Goal: Information Seeking & Learning: Compare options

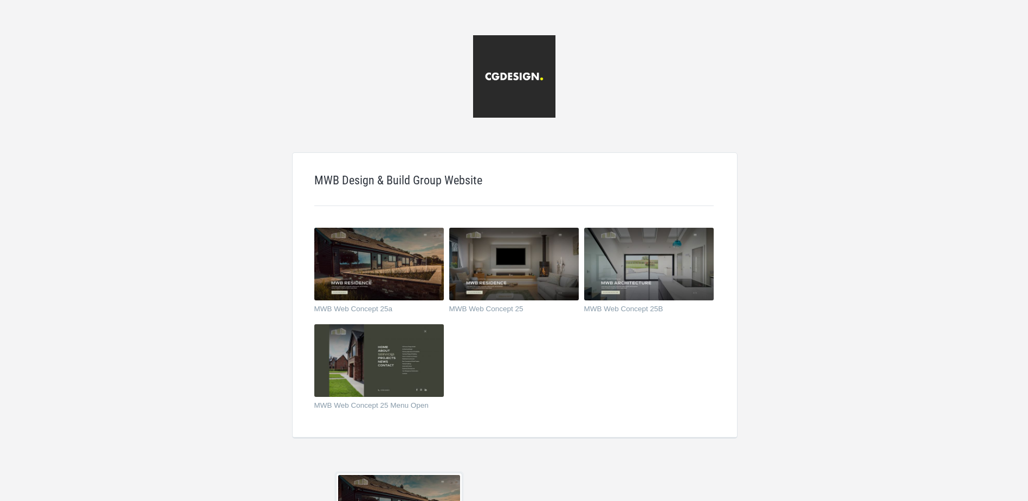
scroll to position [211, 0]
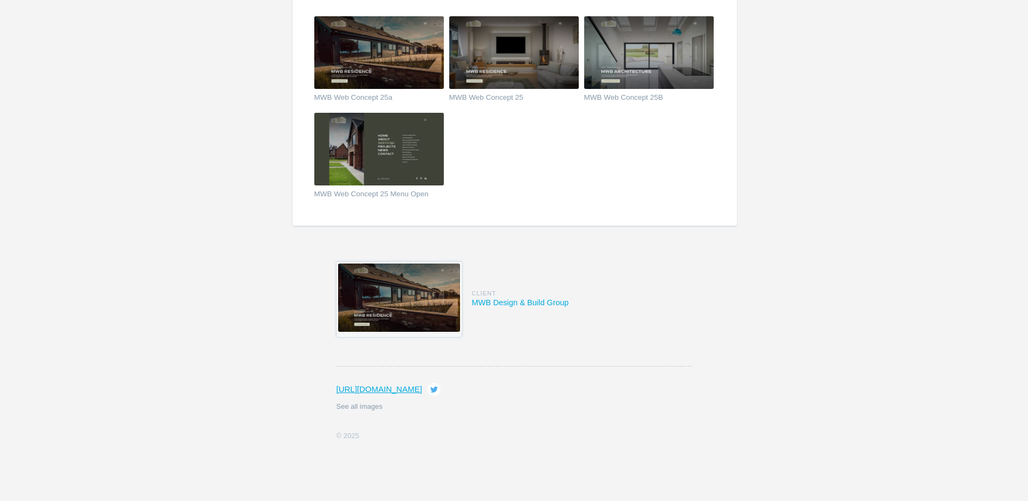
click at [381, 304] on img at bounding box center [399, 297] width 122 height 68
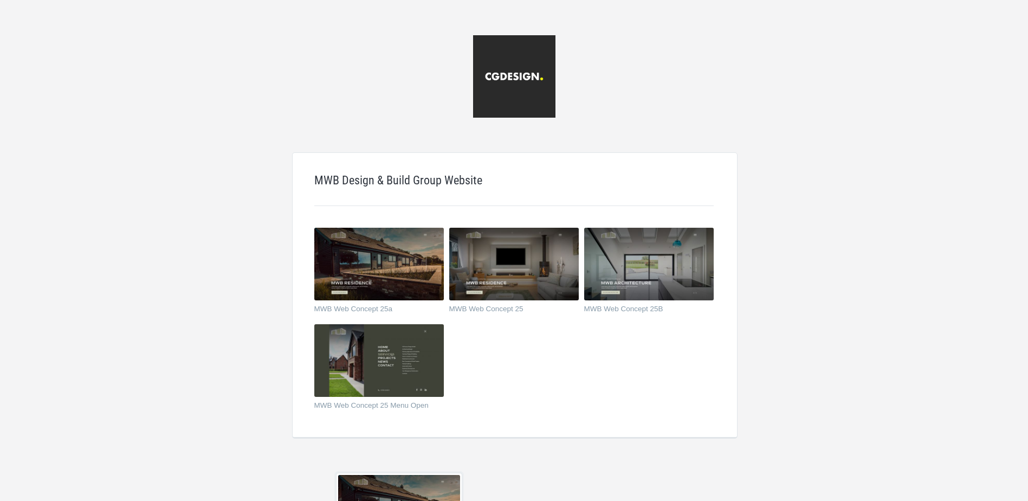
drag, startPoint x: 638, startPoint y: 379, endPoint x: 575, endPoint y: 381, distance: 62.4
click at [638, 379] on ul "MWB Web Concept 25a MWB Web Concept 25 MWB Web Concept 25B MWB Web Concept 25 M…" at bounding box center [525, 324] width 423 height 193
click at [385, 359] on img at bounding box center [379, 360] width 130 height 73
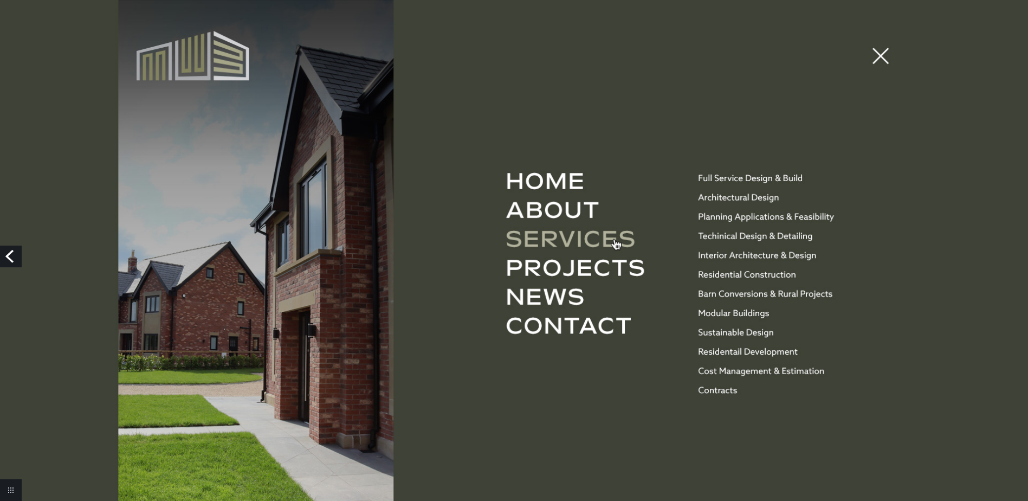
click at [877, 57] on img at bounding box center [514, 289] width 1028 height 578
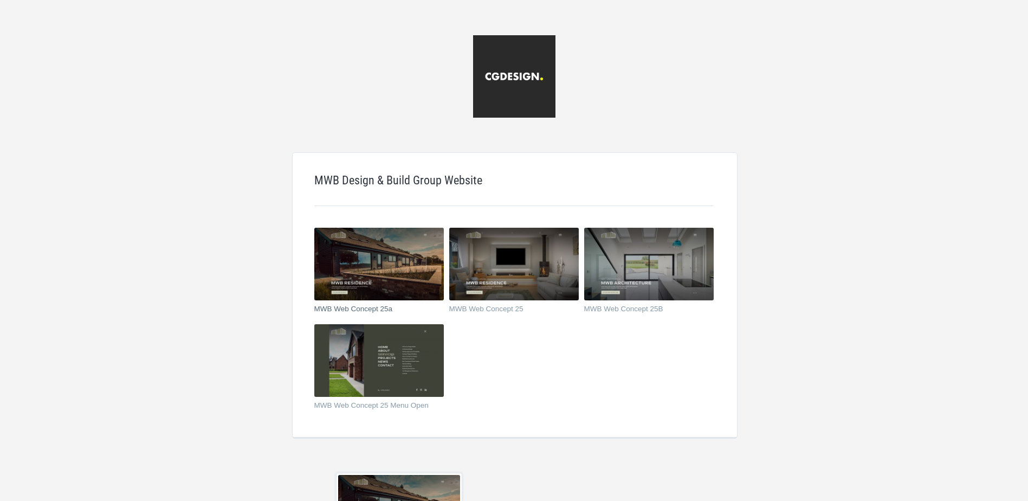
click at [396, 266] on img at bounding box center [379, 264] width 130 height 73
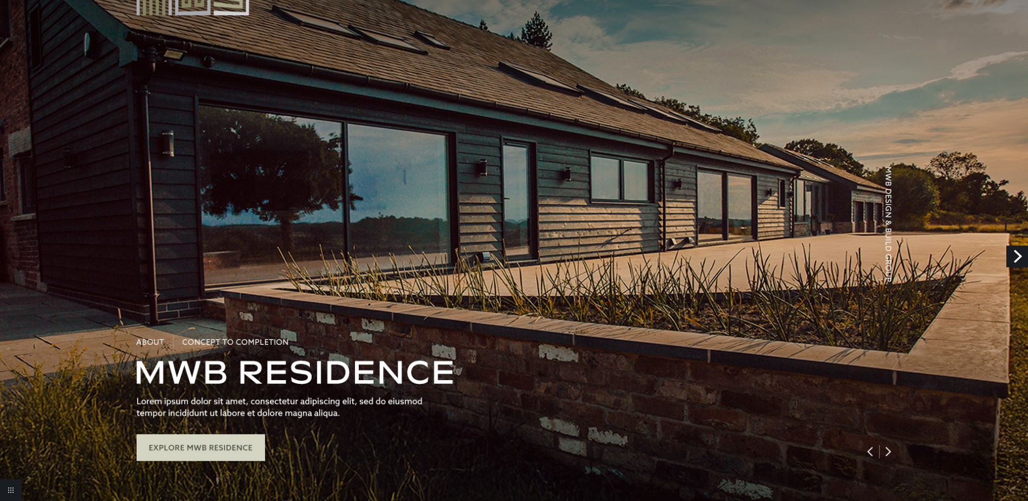
scroll to position [54, 0]
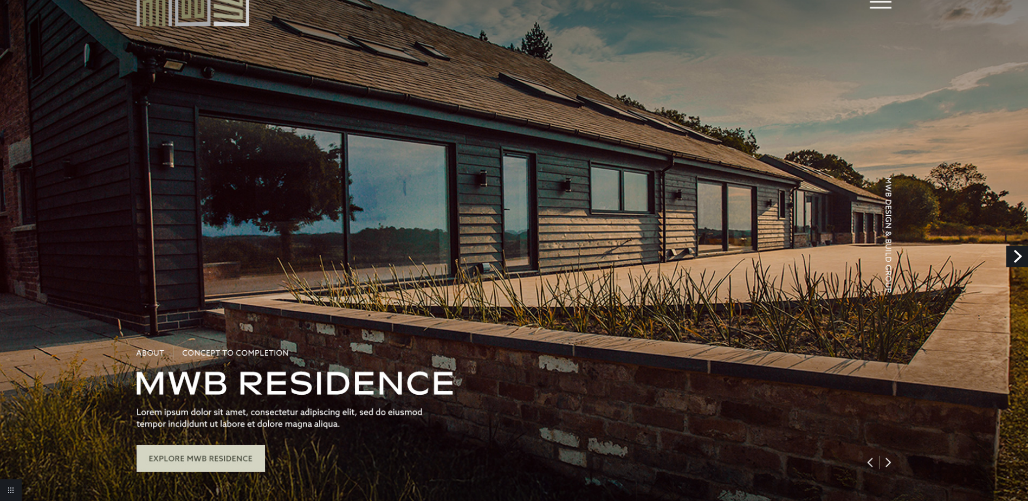
click at [1022, 253] on link "Next" at bounding box center [1018, 257] width 22 height 22
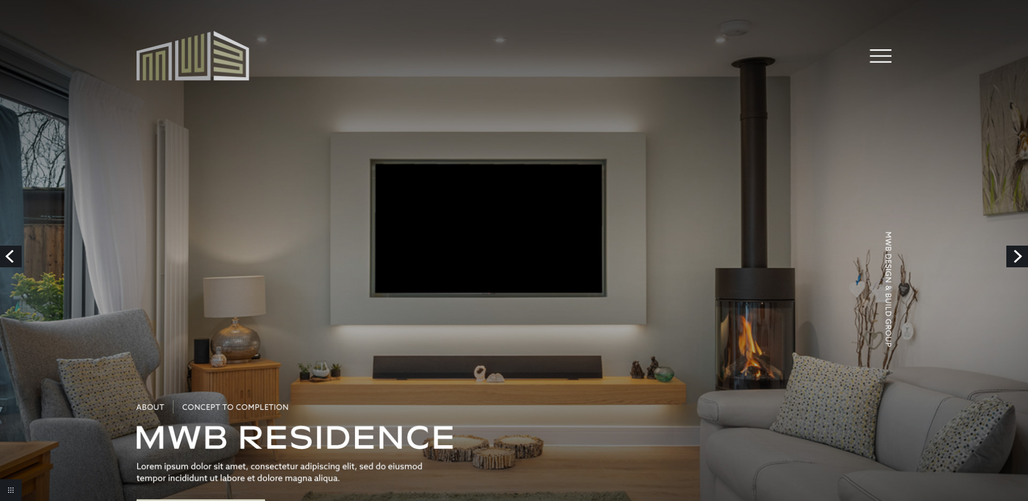
click at [19, 253] on link "Previous" at bounding box center [11, 257] width 22 height 22
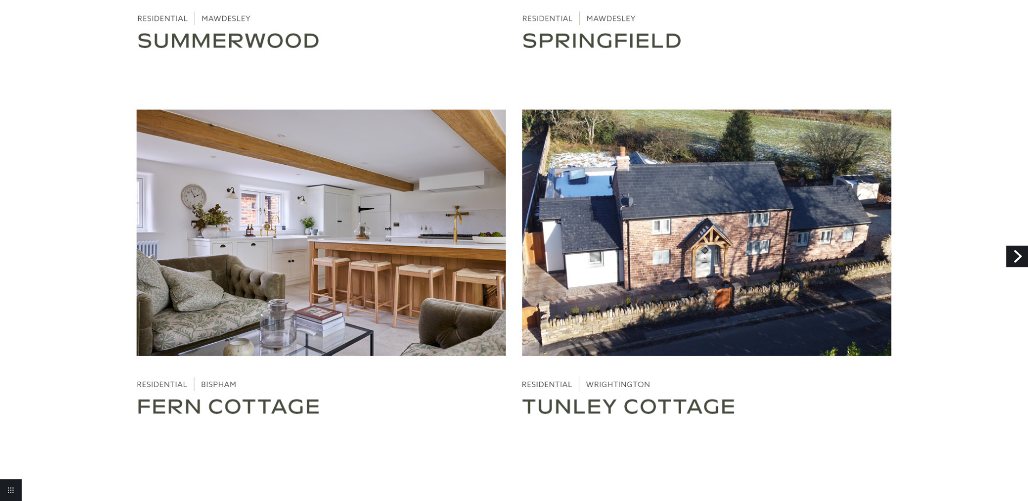
scroll to position [3505, 0]
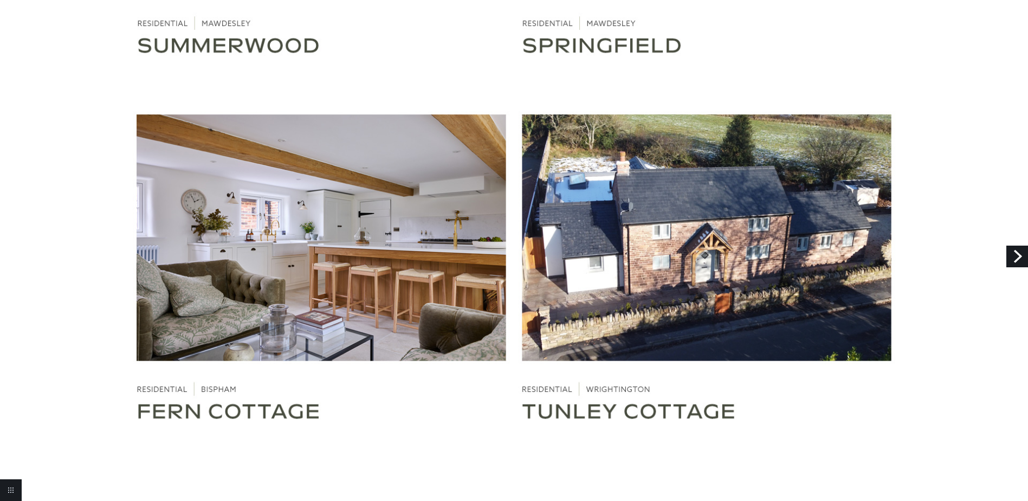
click at [1017, 253] on link "Next" at bounding box center [1018, 257] width 22 height 22
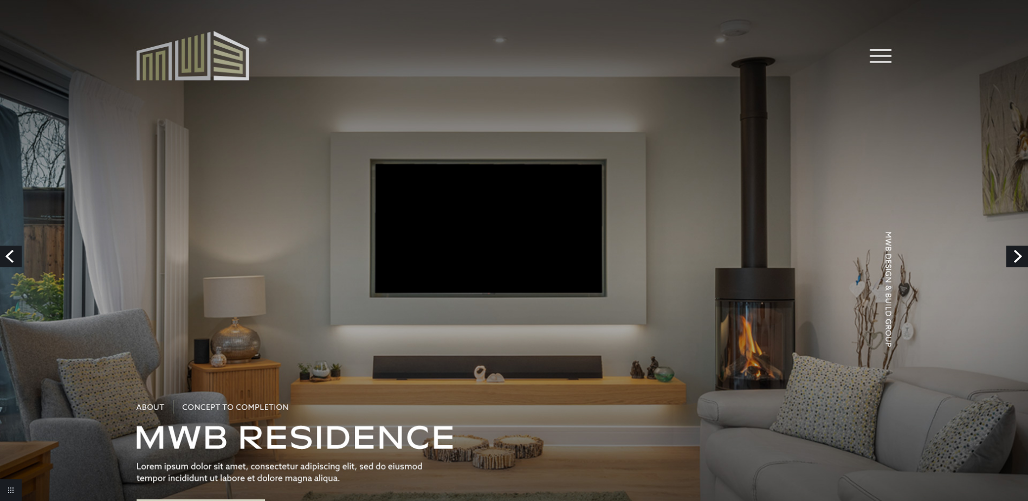
click at [1017, 253] on link "Next" at bounding box center [1018, 257] width 22 height 22
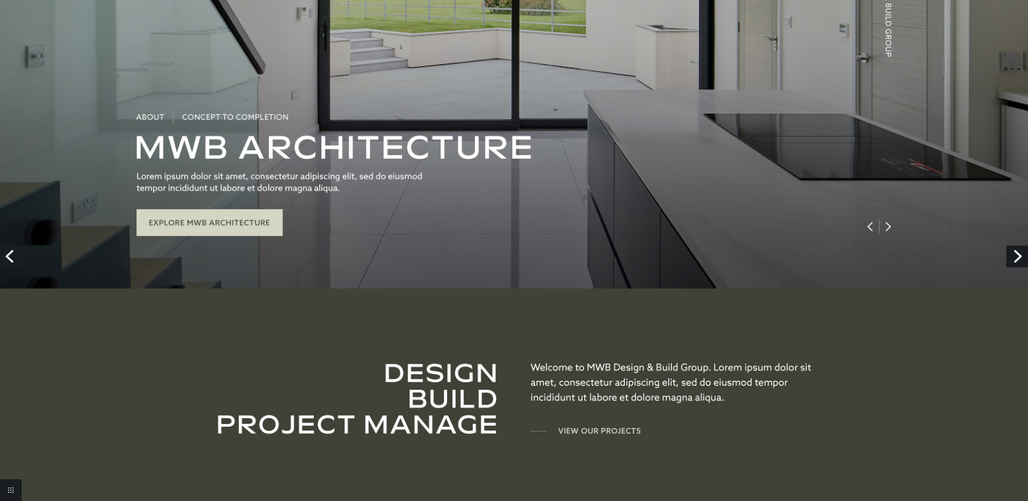
scroll to position [271, 0]
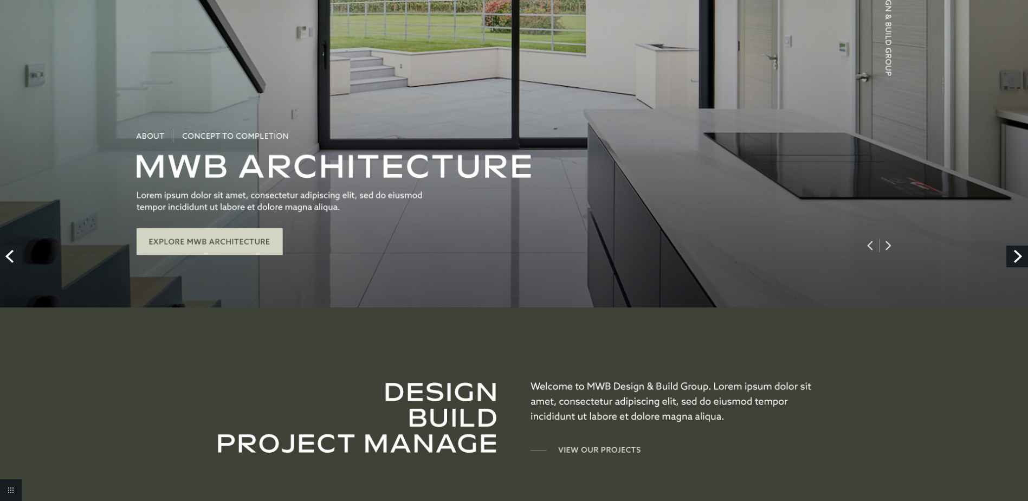
click at [10, 253] on link "Previous" at bounding box center [11, 257] width 22 height 22
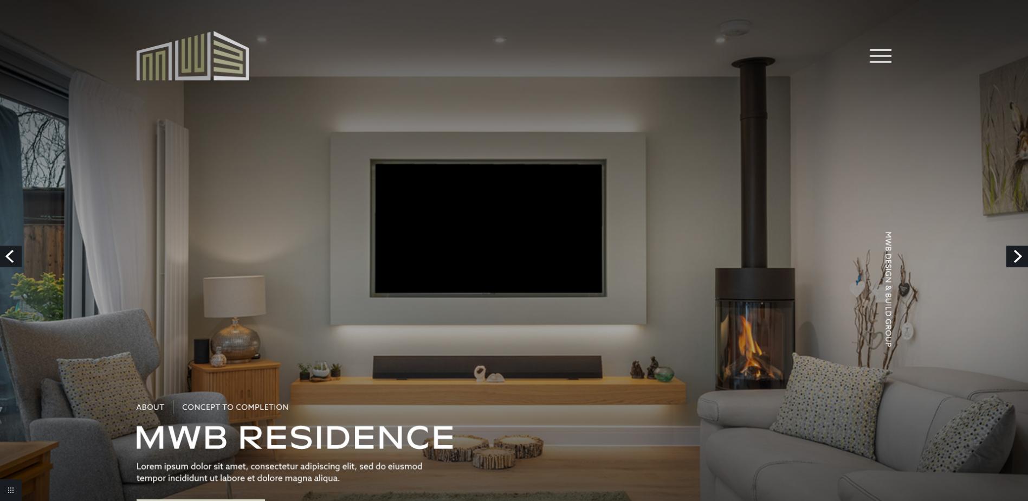
click at [10, 253] on link "Previous" at bounding box center [11, 257] width 22 height 22
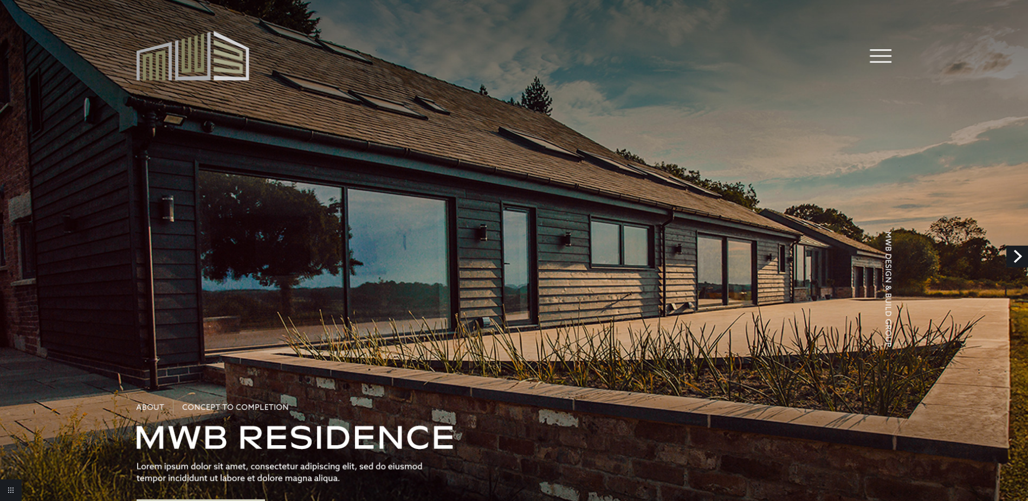
click at [1018, 259] on link "Next" at bounding box center [1018, 257] width 22 height 22
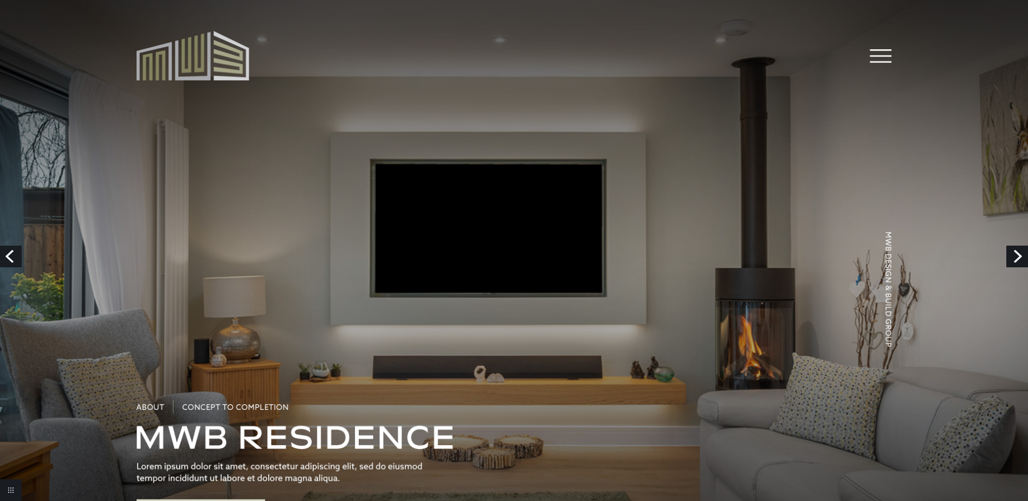
click at [1018, 259] on link "Next" at bounding box center [1018, 257] width 22 height 22
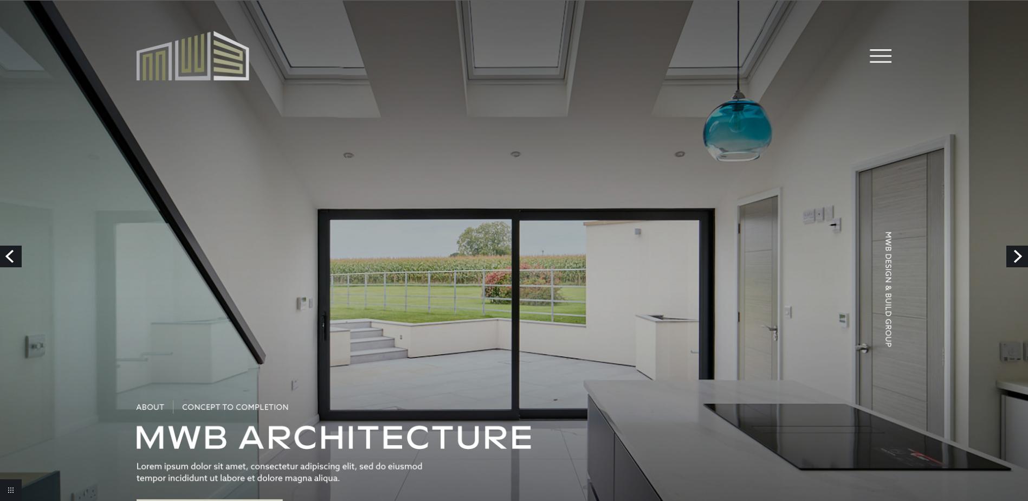
click at [1018, 259] on link "Next" at bounding box center [1018, 257] width 22 height 22
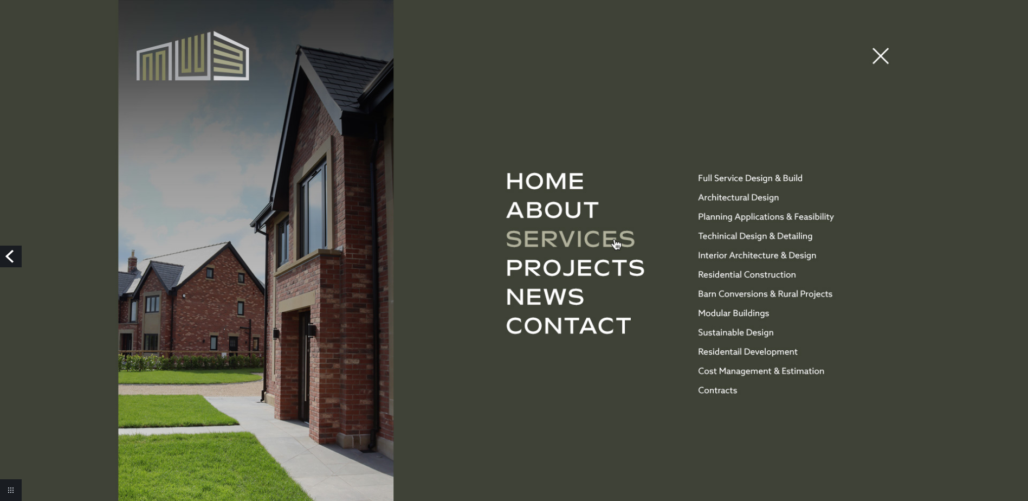
click at [1018, 259] on img at bounding box center [514, 289] width 1028 height 578
click at [10, 256] on link "Previous" at bounding box center [11, 257] width 22 height 22
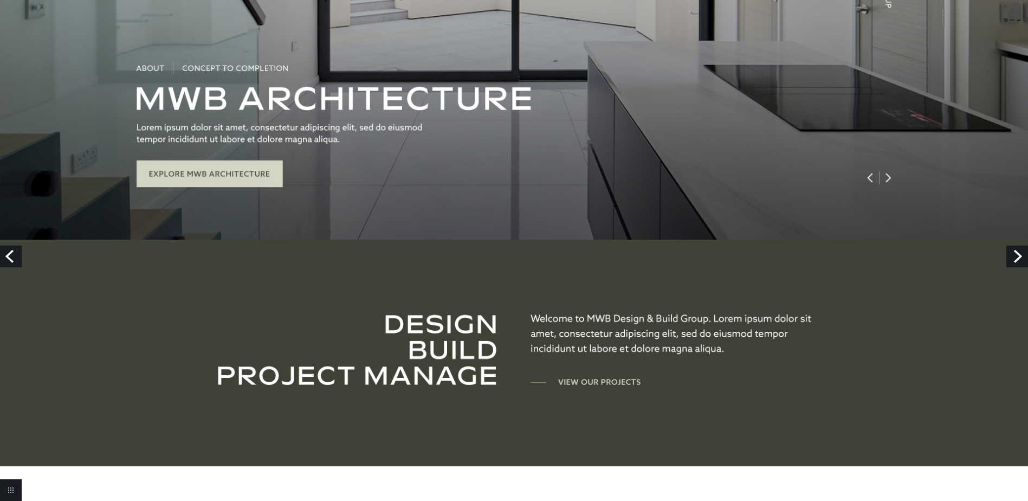
scroll to position [325, 0]
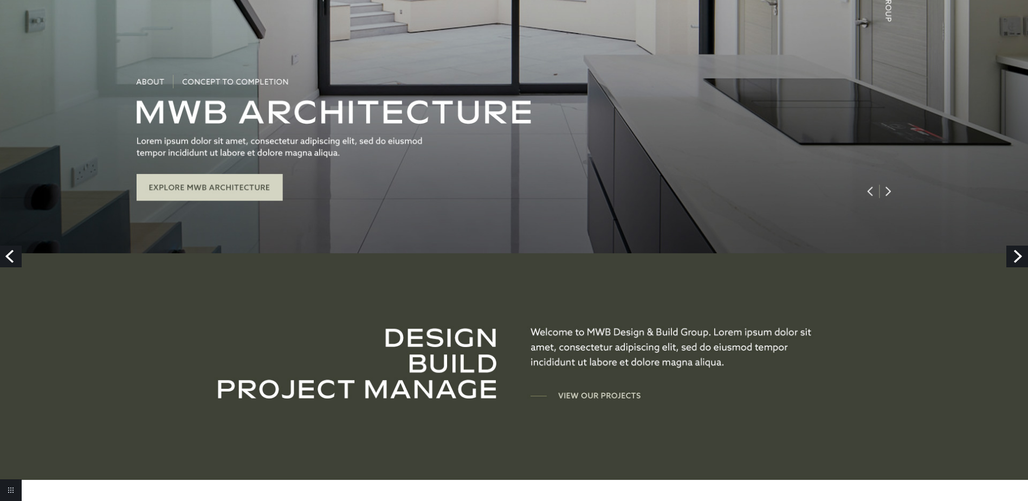
click at [12, 259] on link "Previous" at bounding box center [11, 257] width 22 height 22
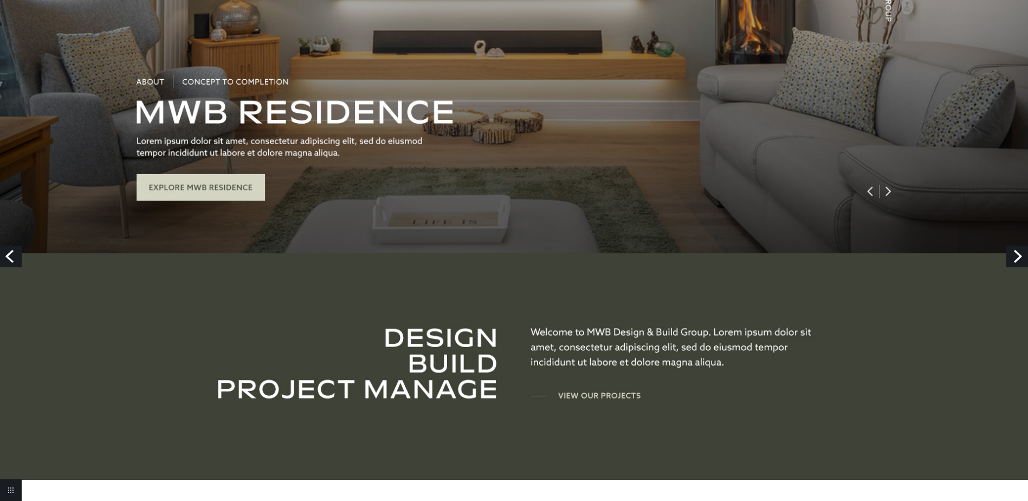
scroll to position [379, 0]
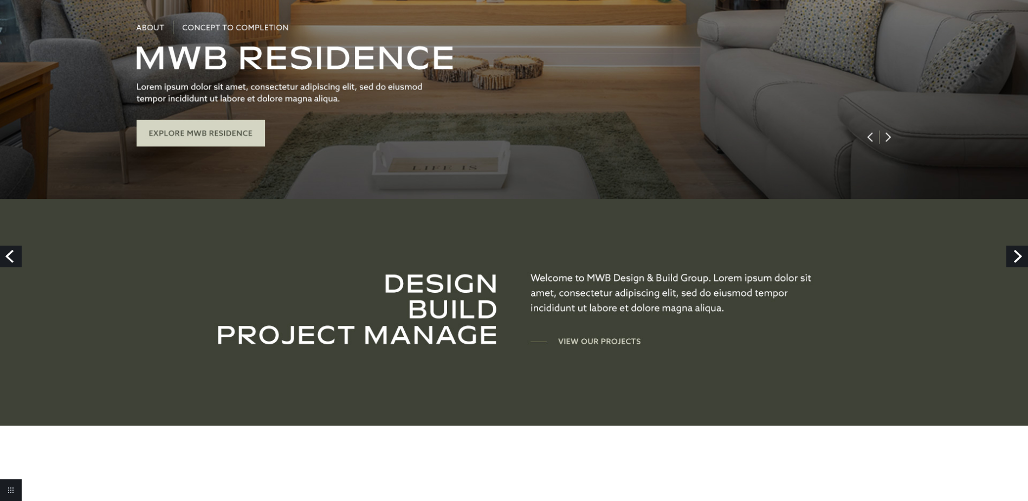
click at [1016, 259] on link "Next" at bounding box center [1018, 257] width 22 height 22
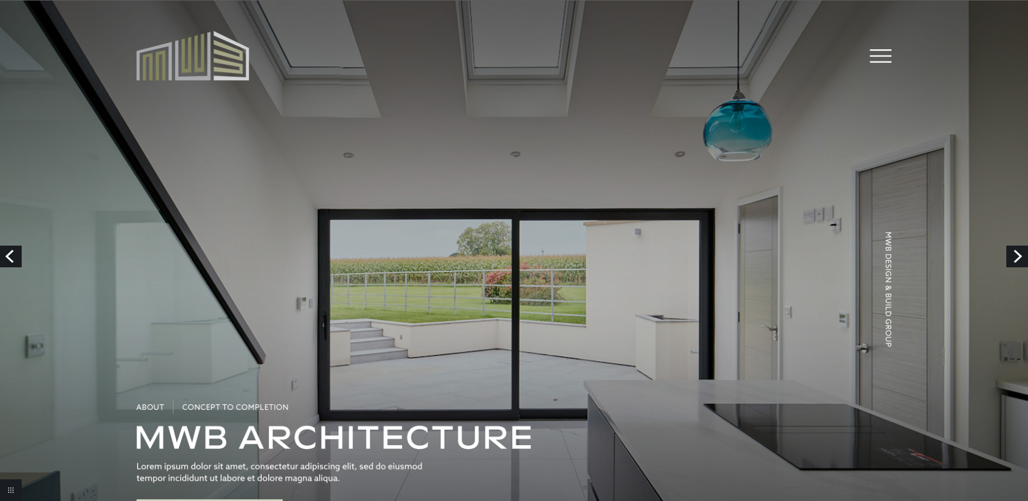
click at [1016, 259] on link "Next" at bounding box center [1018, 257] width 22 height 22
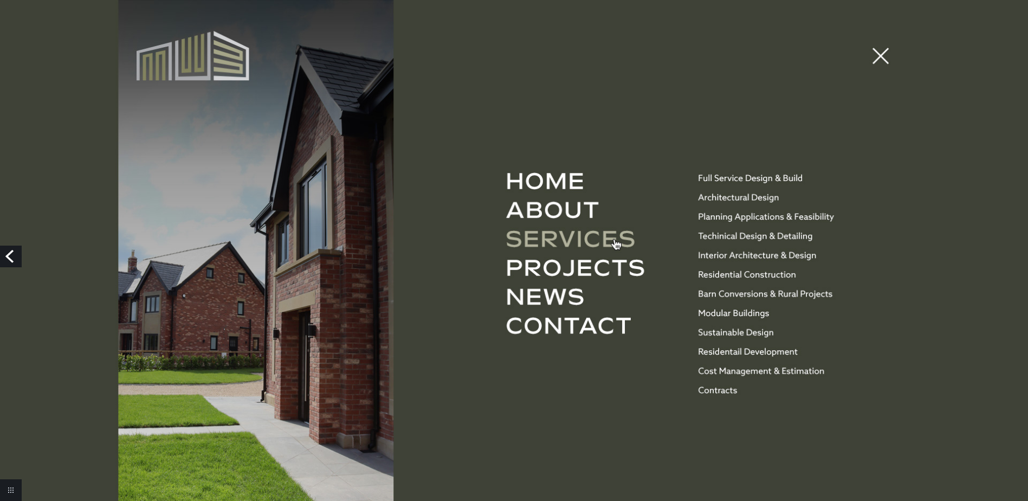
click at [10, 257] on link "Previous" at bounding box center [11, 257] width 22 height 22
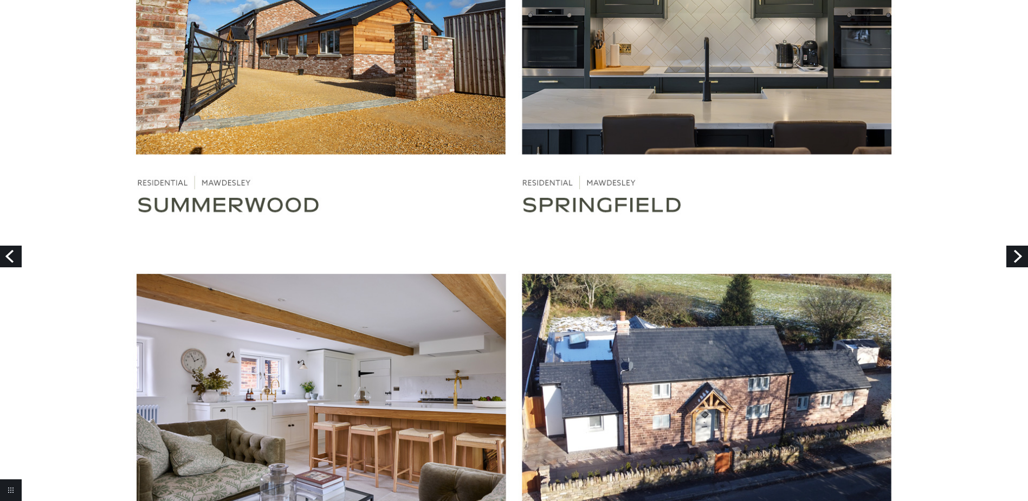
scroll to position [3361, 0]
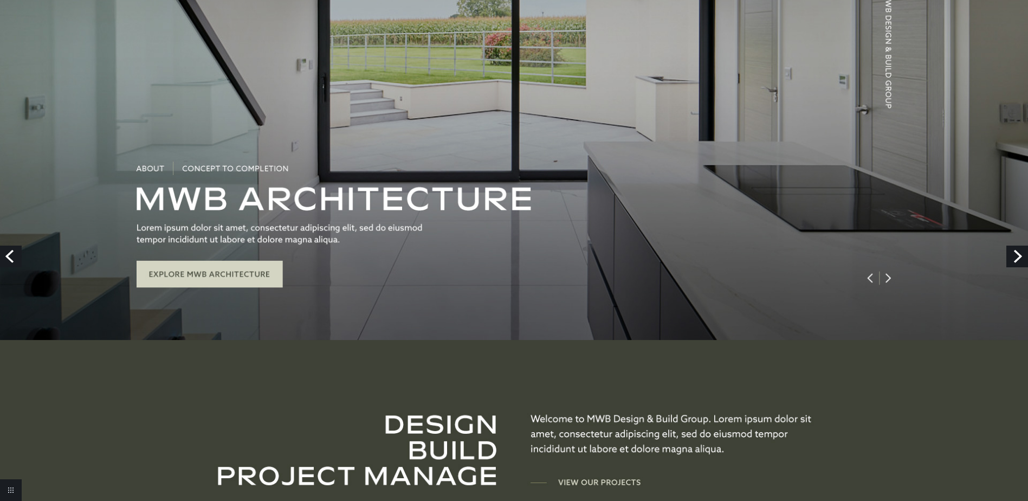
scroll to position [0, 0]
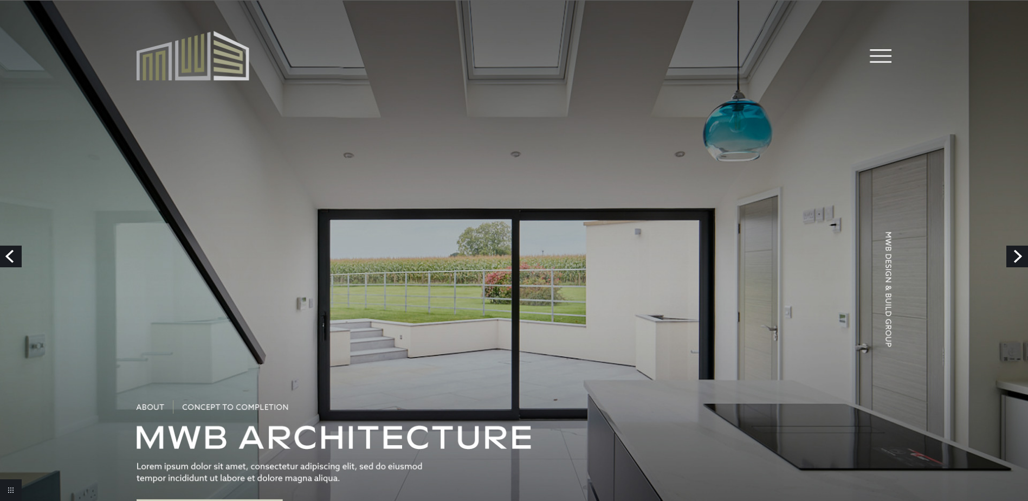
click at [15, 251] on link "Previous" at bounding box center [11, 257] width 22 height 22
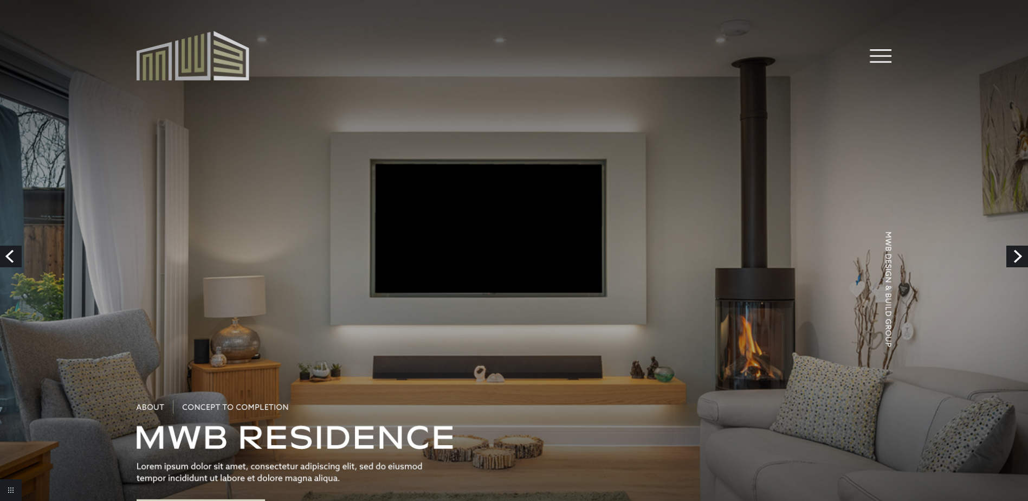
click at [15, 251] on link "Previous" at bounding box center [11, 257] width 22 height 22
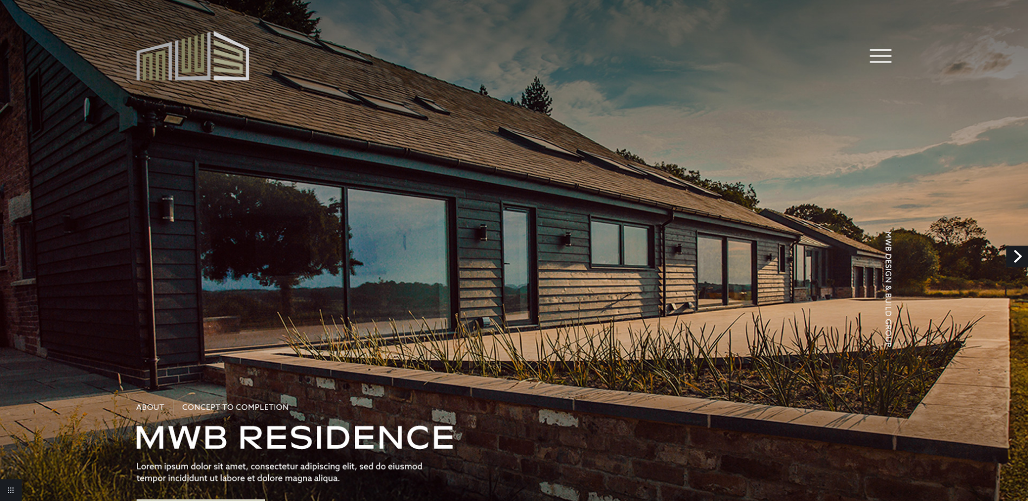
click at [1011, 257] on link "Next" at bounding box center [1018, 257] width 22 height 22
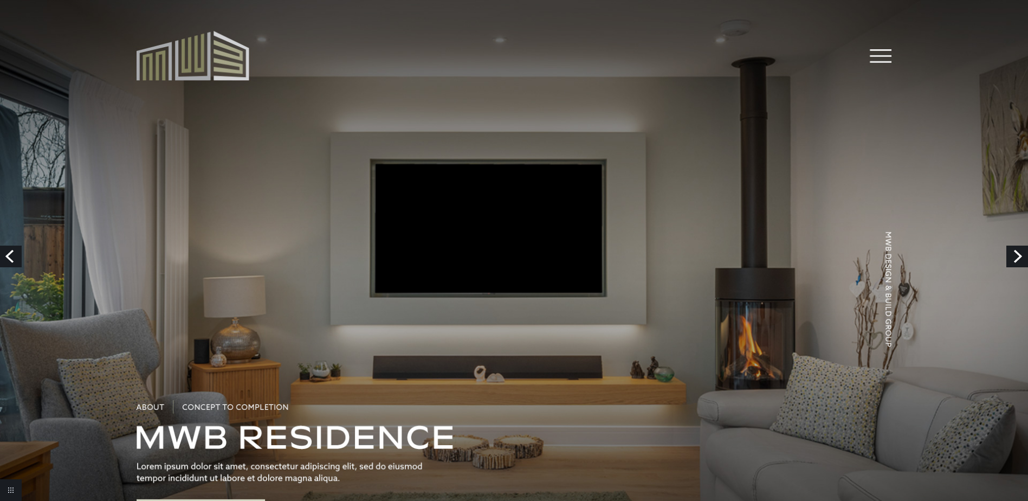
click at [1015, 256] on link "Next" at bounding box center [1018, 257] width 22 height 22
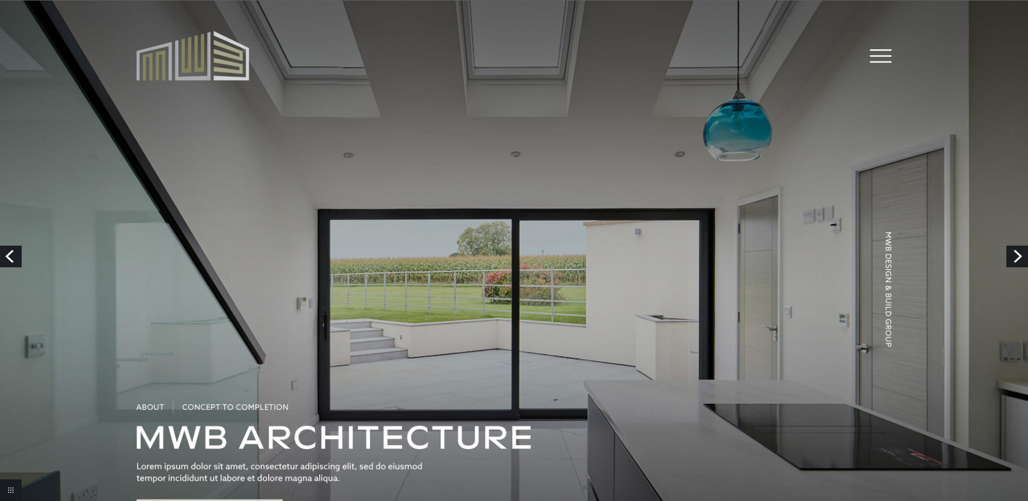
click at [1015, 256] on link "Next" at bounding box center [1018, 257] width 22 height 22
